Goal: Information Seeking & Learning: Learn about a topic

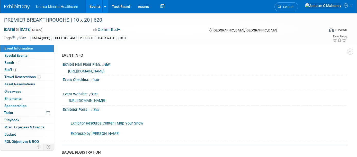
click at [96, 5] on link "Events" at bounding box center [95, 6] width 19 height 13
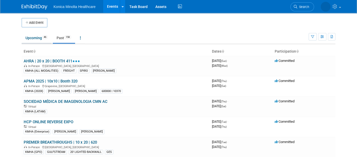
click at [36, 37] on link "Upcoming 46" at bounding box center [37, 38] width 30 height 10
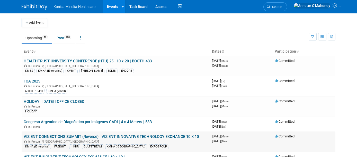
click at [114, 134] on link "VIZIENT CONNECTIONS SUMMIT (Reverse) | VIZIENT INNOVATIVE TECHNOLOGY EXCHANGE 1…" at bounding box center [111, 136] width 175 height 5
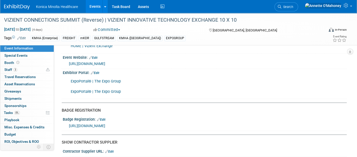
scroll to position [64, 0]
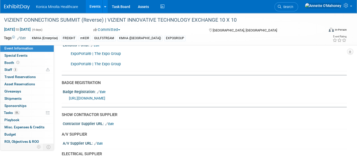
click at [105, 98] on link "https://web.cvent.com/event/42213f1a-3371-4e29-8aa2-26e8b9cf3237/summary" at bounding box center [87, 98] width 36 height 4
